Goal: Task Accomplishment & Management: Use online tool/utility

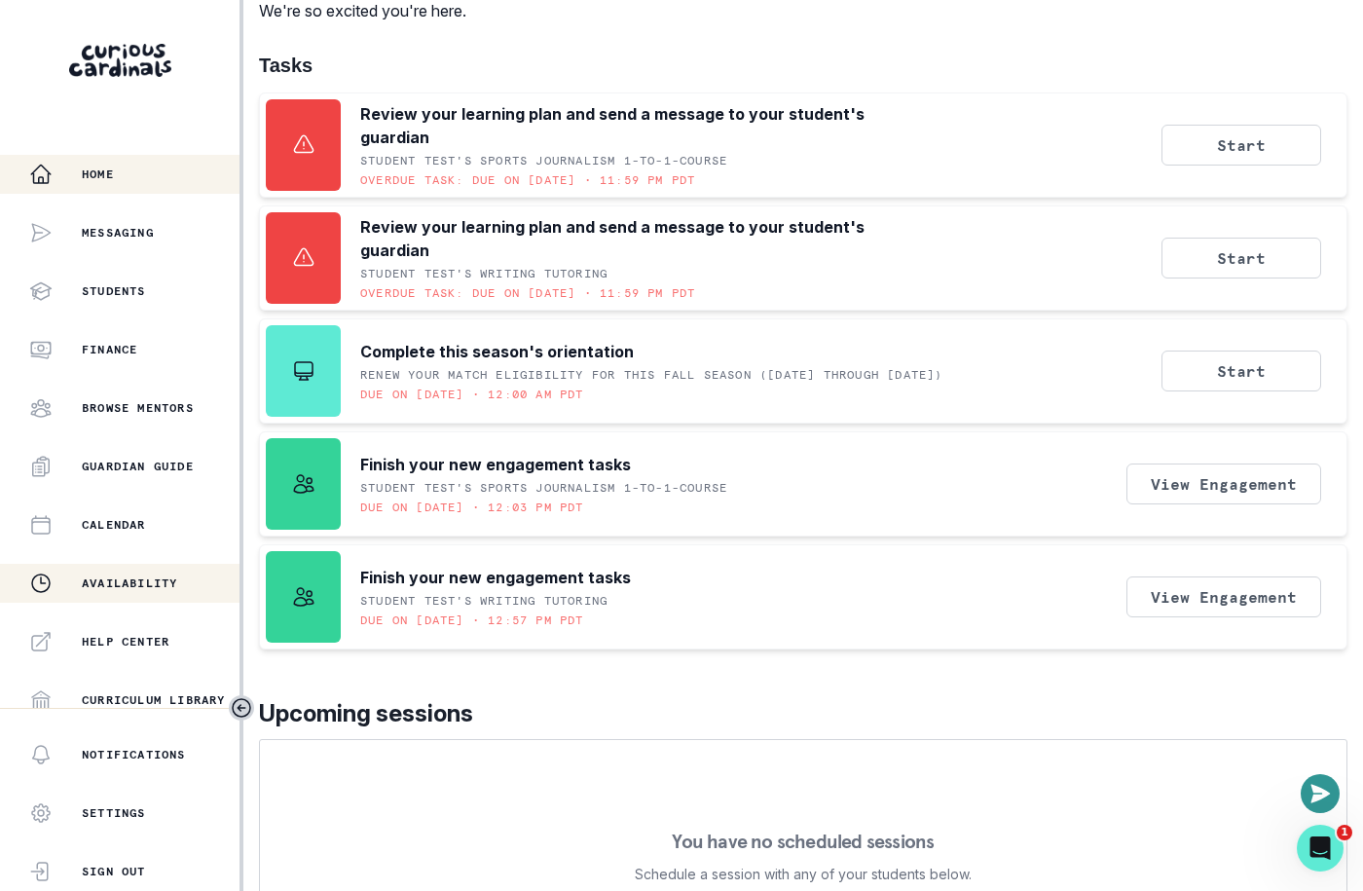
scroll to position [361, 0]
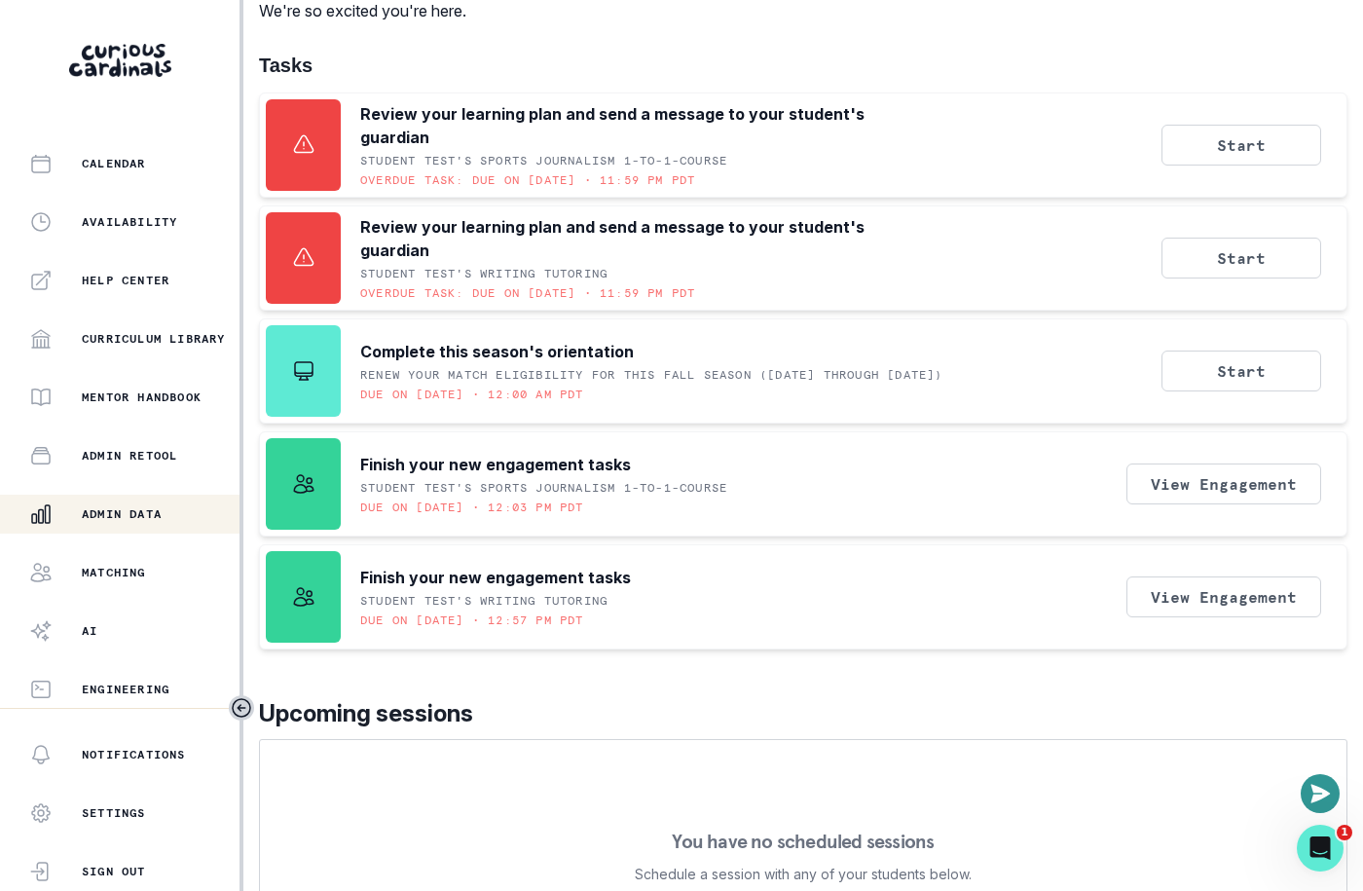
click at [169, 527] on button "Admin Data" at bounding box center [119, 513] width 239 height 39
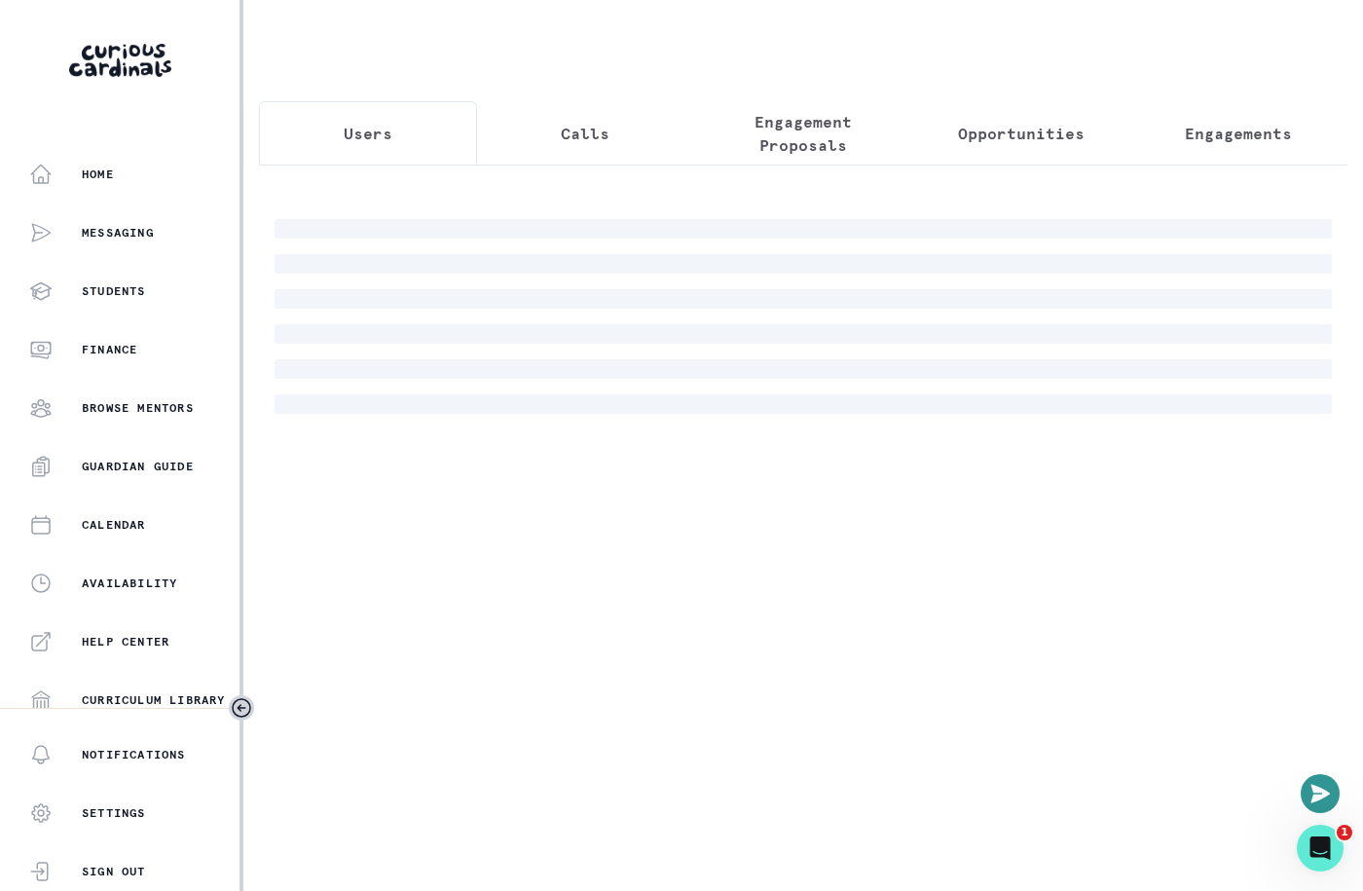
click at [788, 142] on p "Engagement Proposals" at bounding box center [802, 133] width 185 height 47
click at [788, 226] on div at bounding box center [802, 316] width 1057 height 195
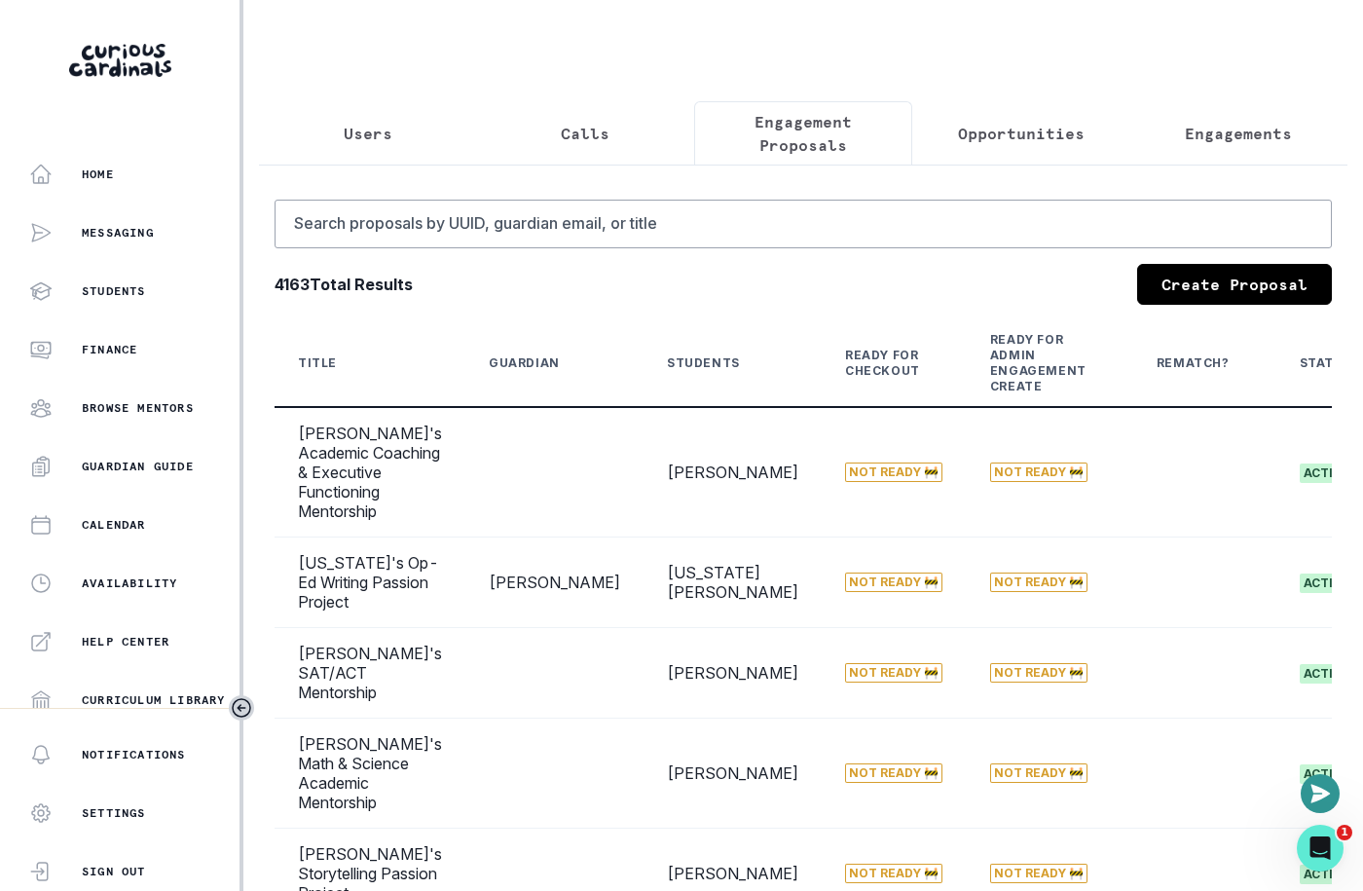
click at [684, 197] on div "Search proposals by UUID, guardian email, or title 4163 Total Results Create Pr…" at bounding box center [803, 798] width 1088 height 1269
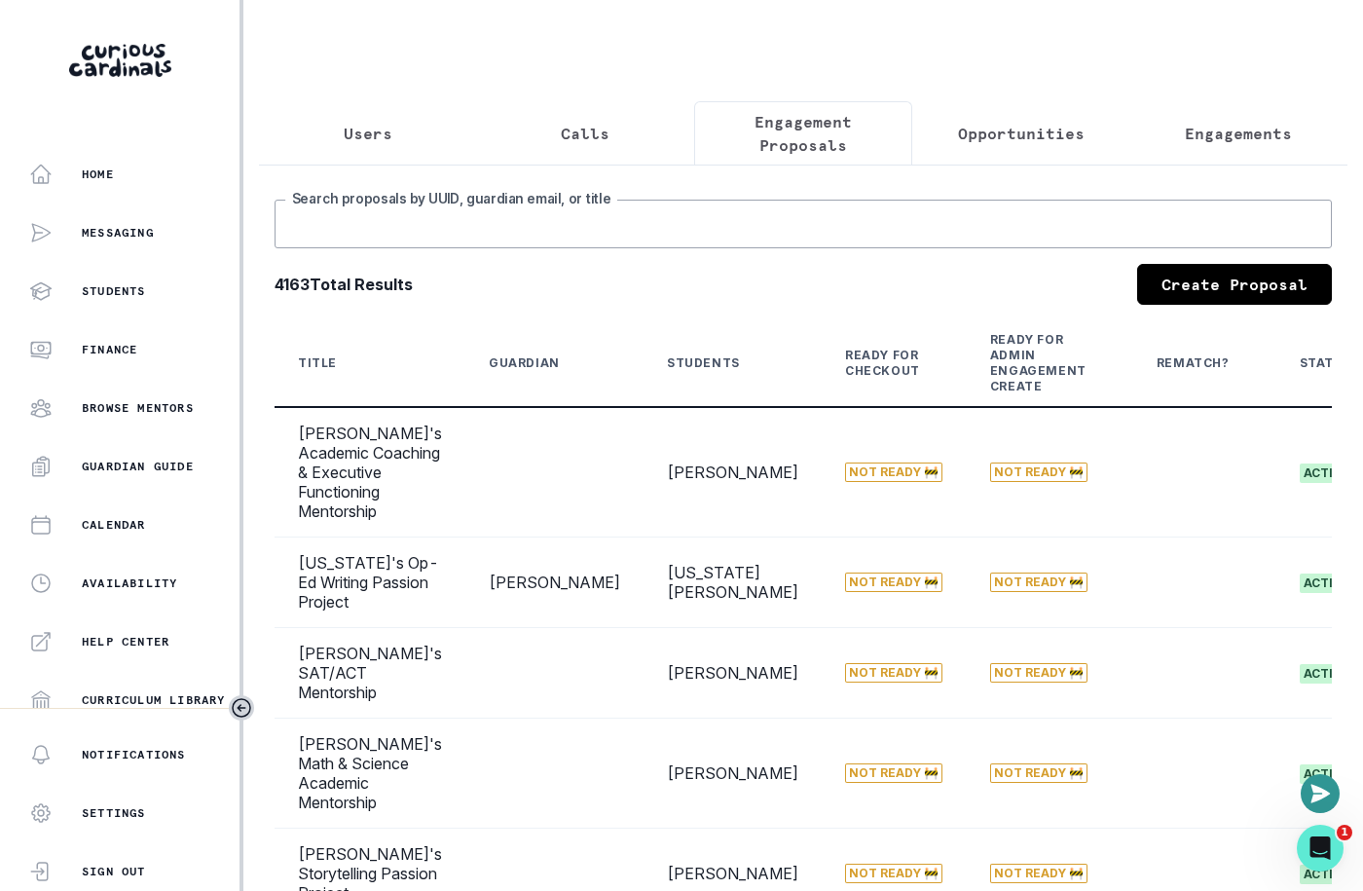
click at [699, 242] on input "Search proposals by UUID, guardian email, or title" at bounding box center [802, 224] width 1057 height 49
type input "[PERSON_NAME]"
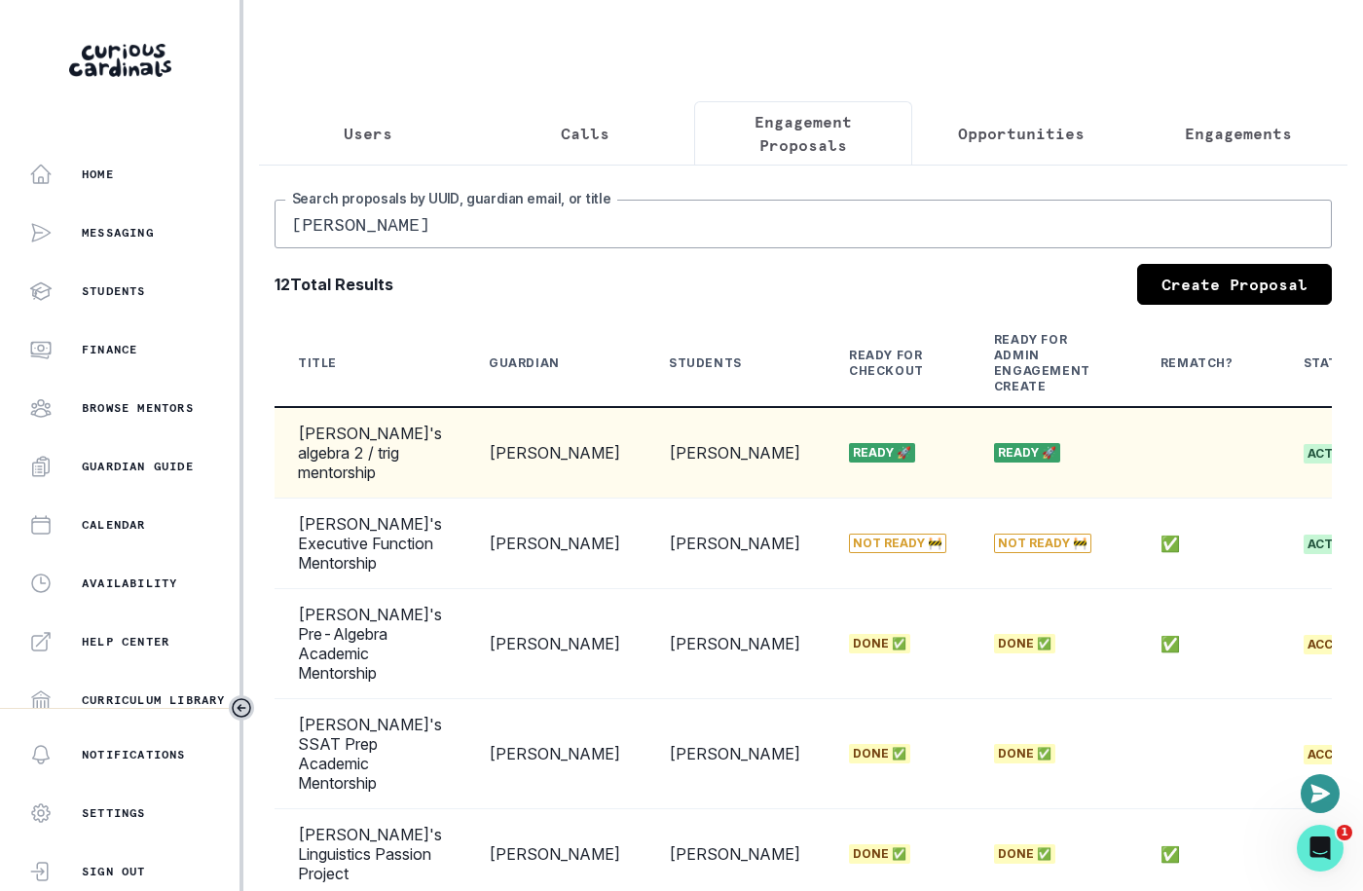
scroll to position [0, 251]
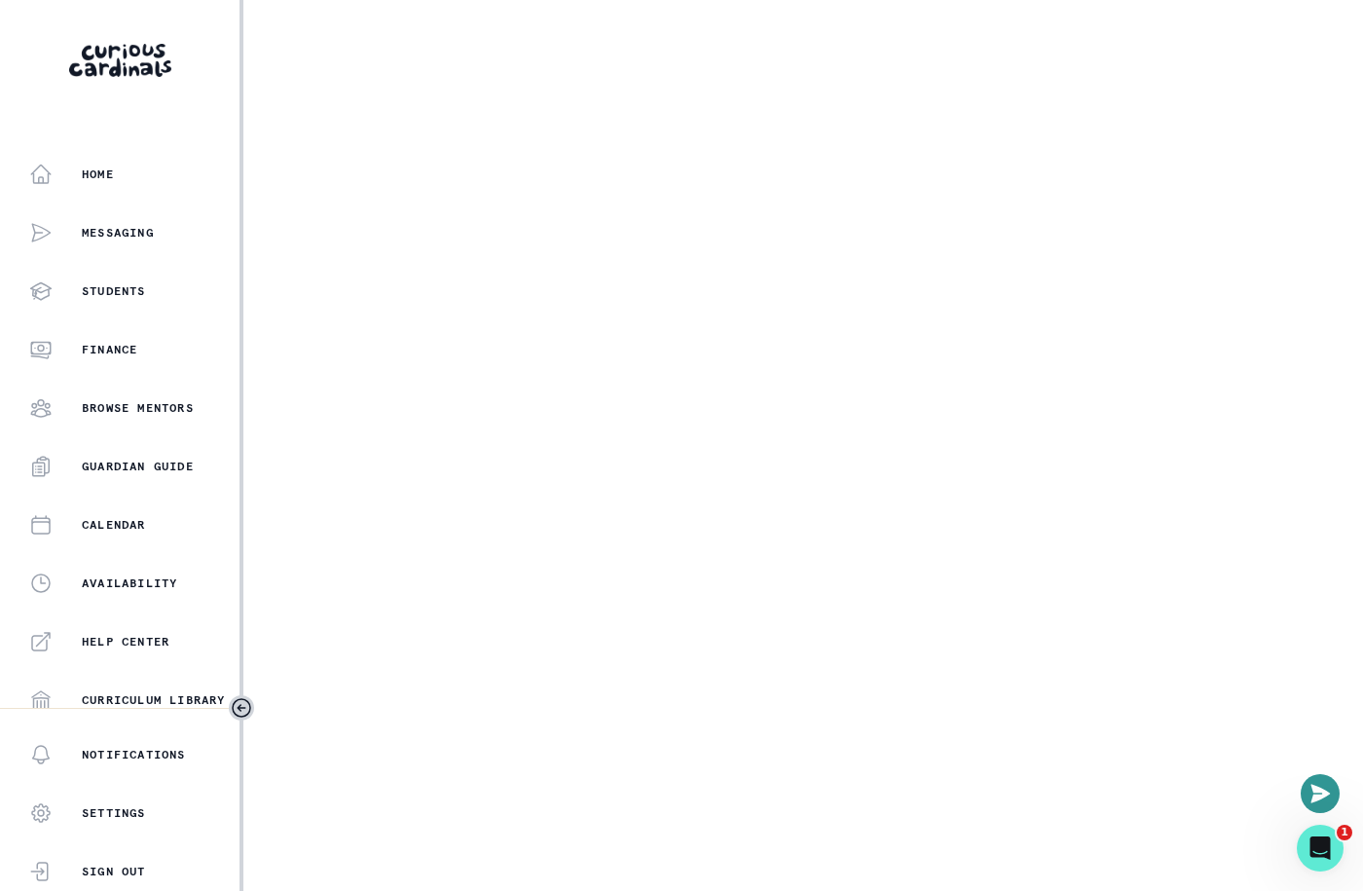
select select "cd194da3-8339-4626-8ccf-3d28a2a685b4"
select select "c76e9271-4342-4ad2-85e1-d77c92711d0b"
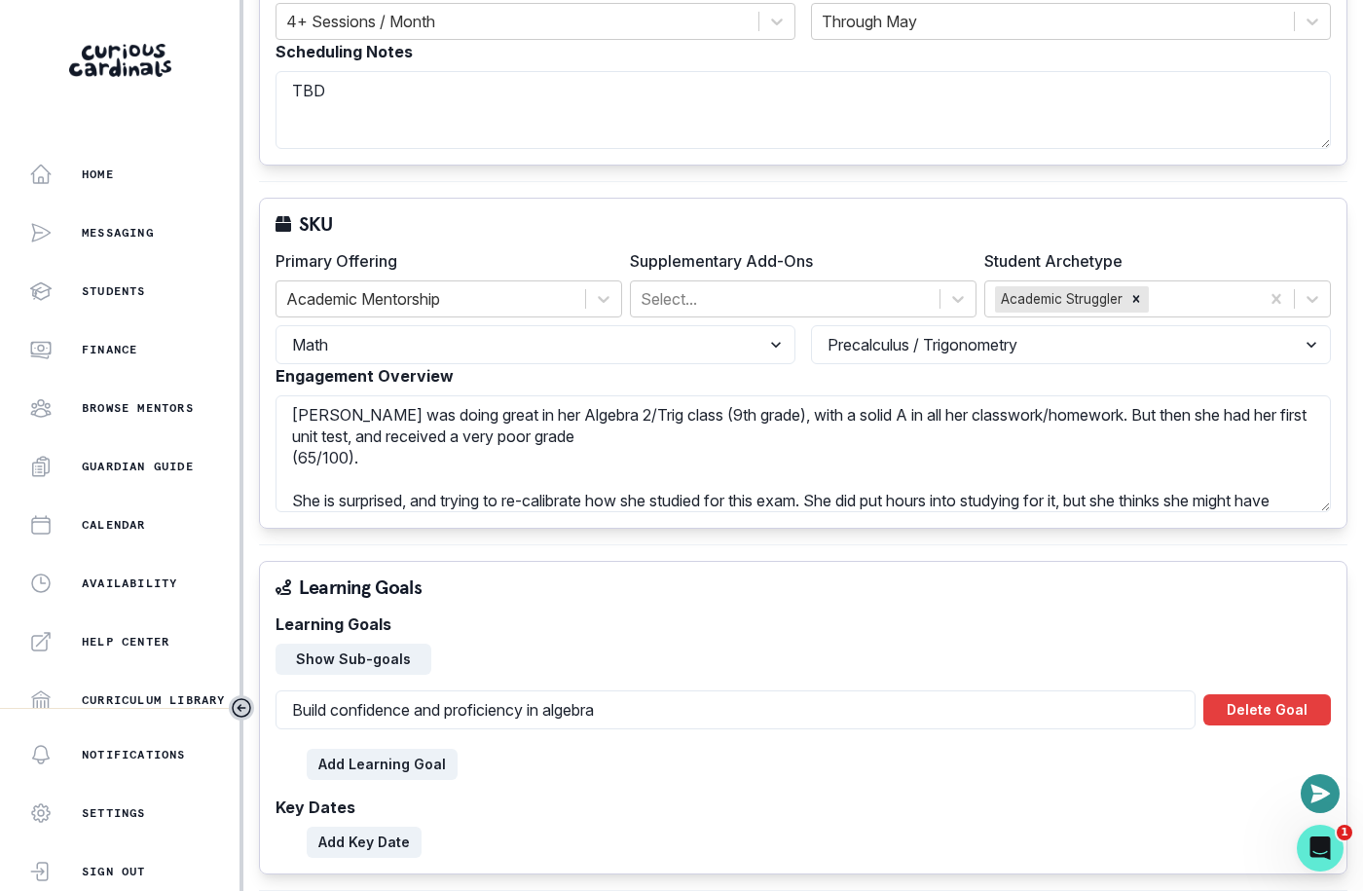
scroll to position [435, 0]
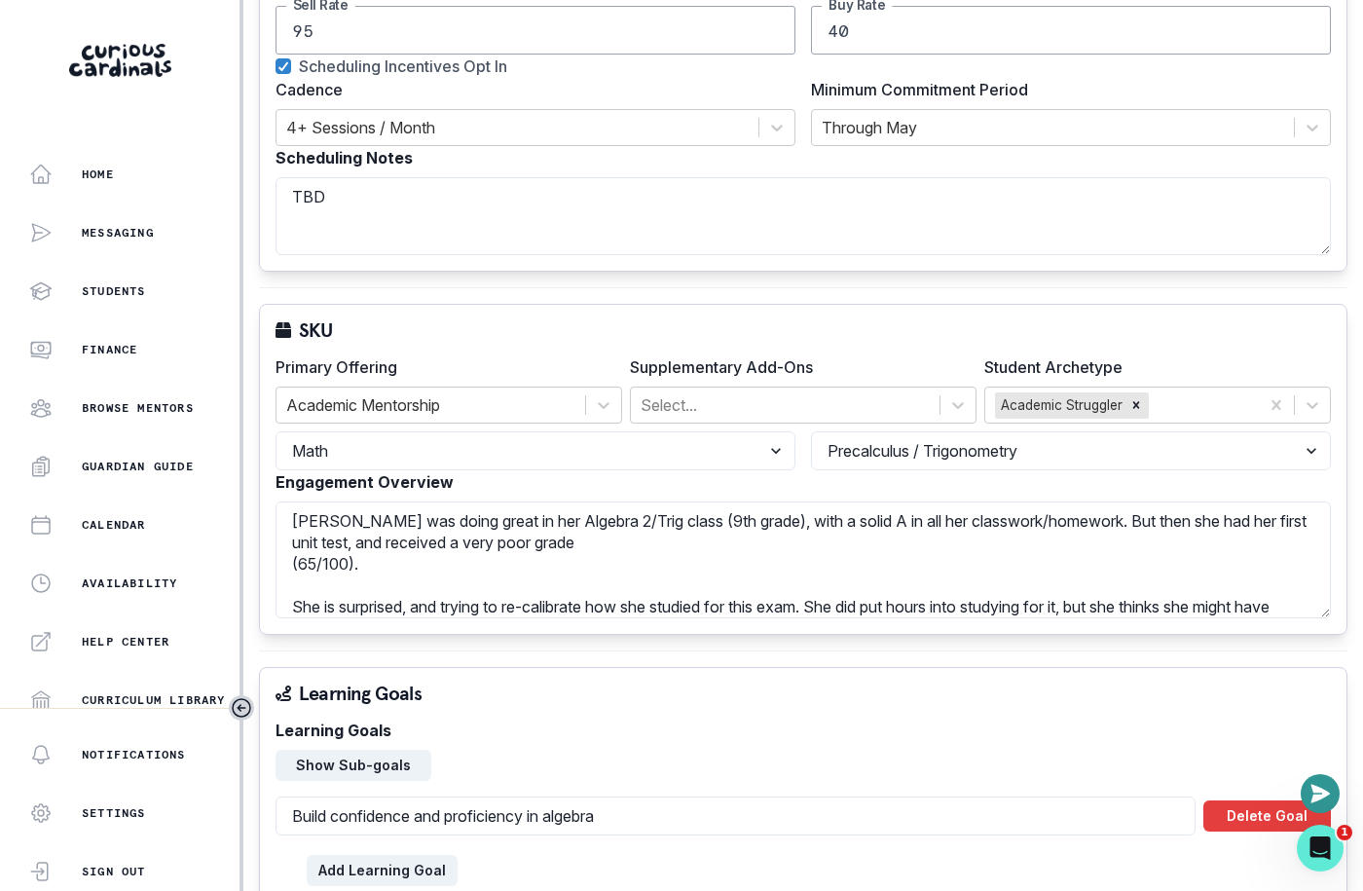
click at [1343, 388] on div "SKU Primary Offering Academic Mentorship Supplementary Add-Ons Select... Studen…" at bounding box center [803, 469] width 1088 height 331
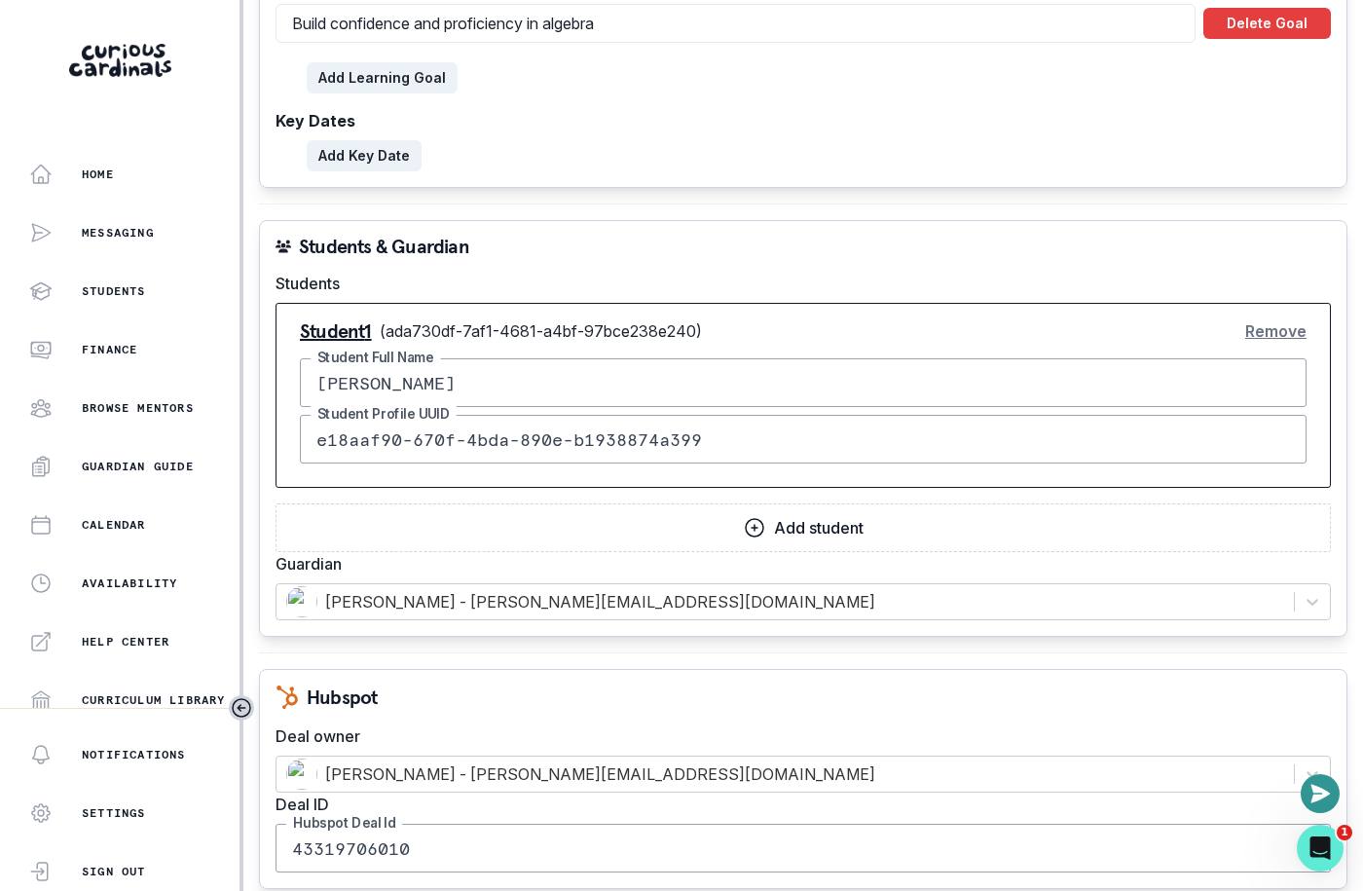
scroll to position [1852, 0]
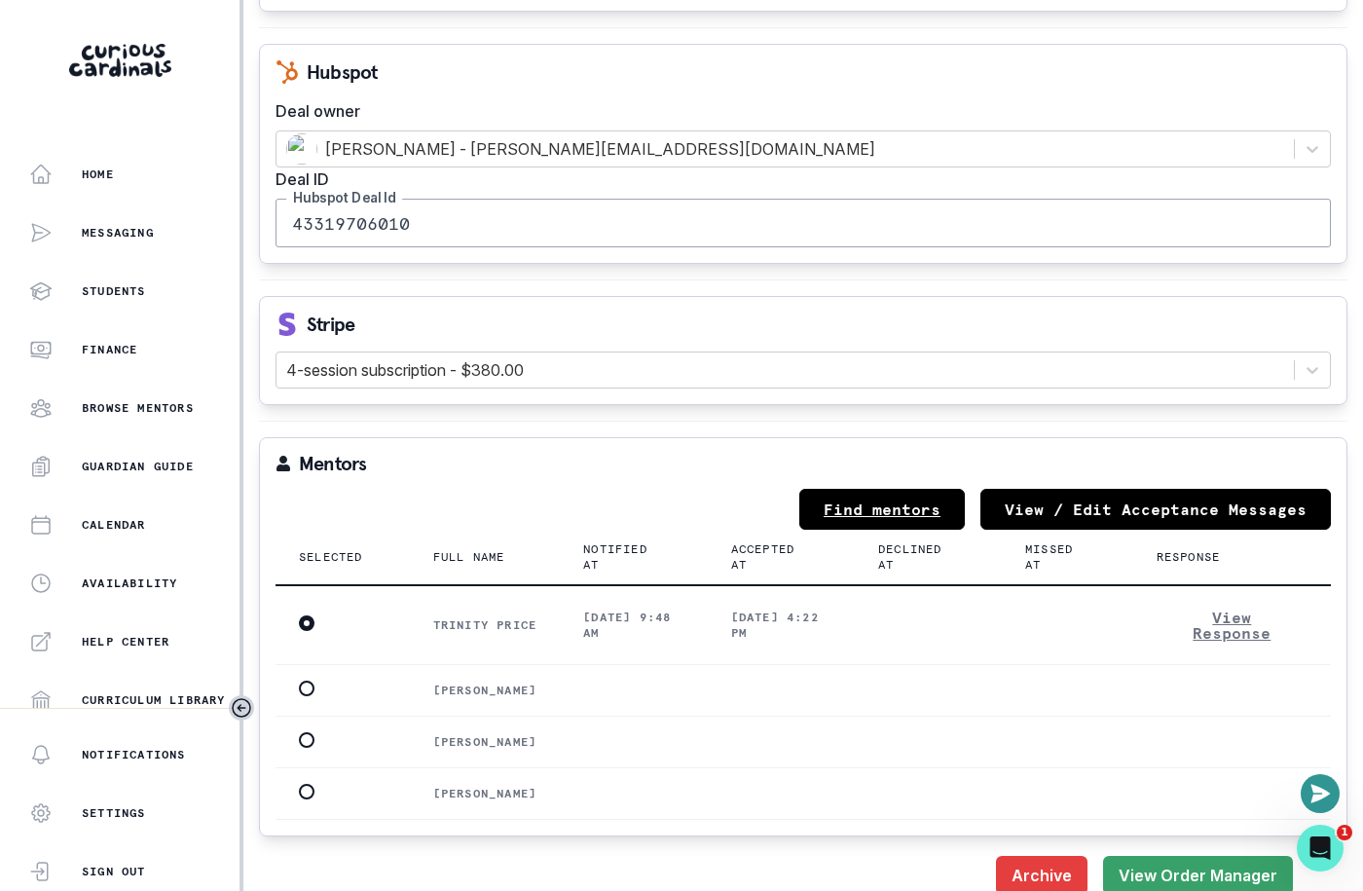
click at [874, 489] on link "Find mentors" at bounding box center [881, 509] width 165 height 41
